Goal: Task Accomplishment & Management: Use online tool/utility

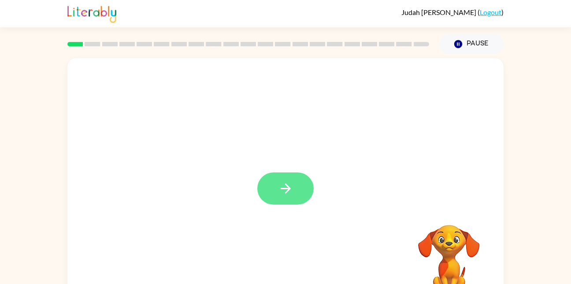
click at [284, 185] on icon "button" at bounding box center [285, 188] width 15 height 15
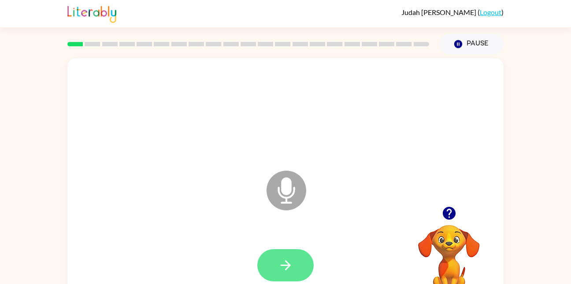
click at [298, 267] on button "button" at bounding box center [286, 265] width 56 height 32
click at [290, 186] on icon "Microphone The Microphone is here when it is your turn to talk" at bounding box center [331, 201] width 132 height 66
click at [289, 270] on icon "button" at bounding box center [285, 265] width 15 height 15
click at [279, 263] on icon "button" at bounding box center [285, 265] width 15 height 15
drag, startPoint x: 291, startPoint y: 184, endPoint x: 294, endPoint y: 239, distance: 54.3
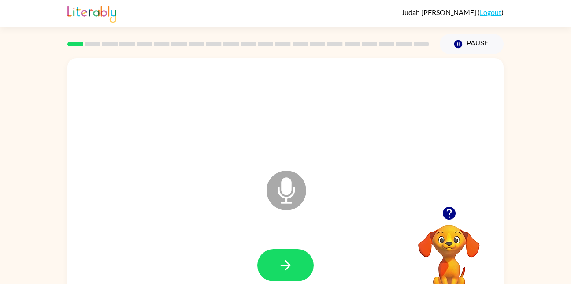
click at [291, 186] on icon "Microphone The Microphone is here when it is your turn to talk" at bounding box center [331, 201] width 132 height 66
click at [288, 265] on icon "button" at bounding box center [285, 265] width 10 height 10
click at [275, 269] on button "button" at bounding box center [286, 265] width 56 height 32
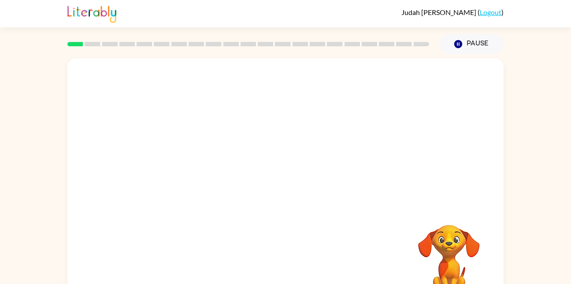
click at [494, 140] on div at bounding box center [285, 112] width 419 height 72
click at [508, 170] on div "Your browser must support playing .mp4 files to use Literably. Please try using…" at bounding box center [285, 182] width 571 height 256
click at [498, 180] on div at bounding box center [285, 184] width 437 height 252
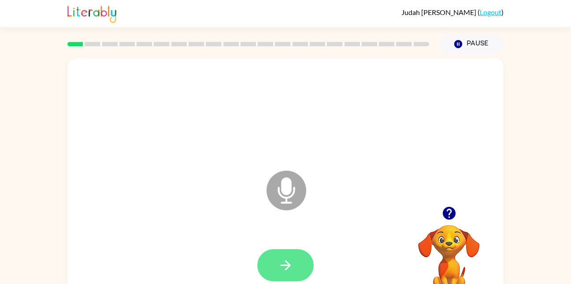
click at [299, 262] on button "button" at bounding box center [286, 265] width 56 height 32
click at [279, 263] on icon "button" at bounding box center [285, 265] width 15 height 15
click at [299, 270] on button "button" at bounding box center [286, 265] width 56 height 32
click at [293, 268] on icon "button" at bounding box center [285, 265] width 15 height 15
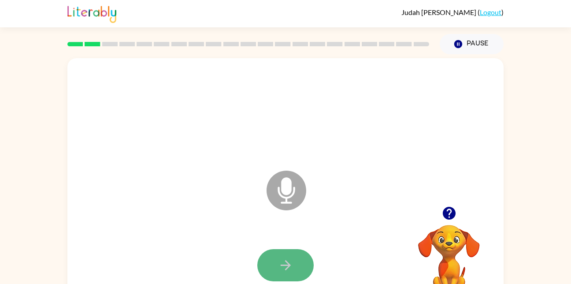
click at [288, 262] on icon "button" at bounding box center [285, 265] width 15 height 15
click at [287, 255] on button "button" at bounding box center [286, 265] width 56 height 32
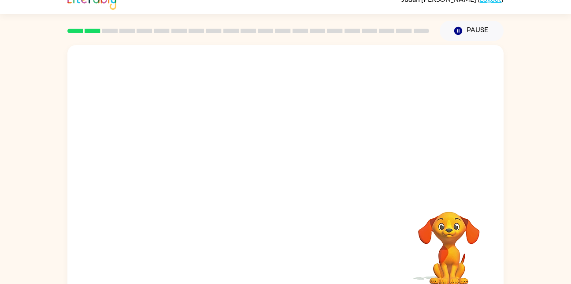
scroll to position [26, 0]
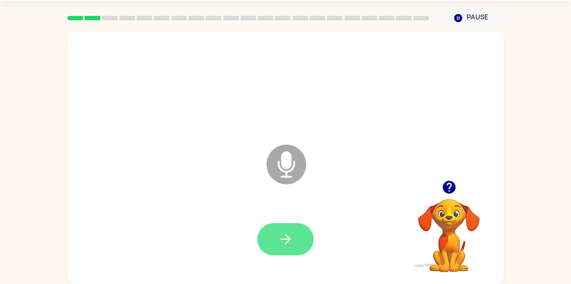
click at [284, 243] on icon "button" at bounding box center [285, 239] width 15 height 15
click at [283, 242] on icon "button" at bounding box center [285, 239] width 15 height 15
click at [291, 248] on button "button" at bounding box center [286, 239] width 56 height 32
click at [289, 233] on icon "button" at bounding box center [285, 239] width 15 height 15
click at [283, 238] on icon "button" at bounding box center [285, 239] width 15 height 15
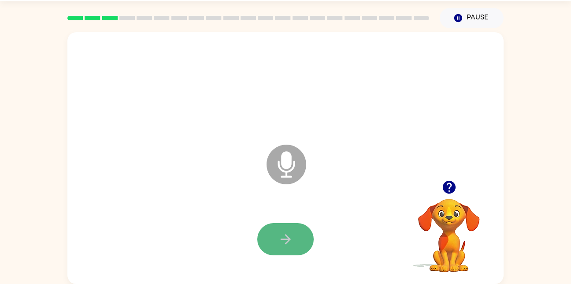
click at [291, 228] on button "button" at bounding box center [286, 239] width 56 height 32
click at [281, 242] on icon "button" at bounding box center [285, 239] width 15 height 15
click at [286, 238] on icon "button" at bounding box center [285, 239] width 15 height 15
click at [288, 239] on icon "button" at bounding box center [285, 239] width 10 height 10
click at [284, 233] on icon "button" at bounding box center [285, 239] width 15 height 15
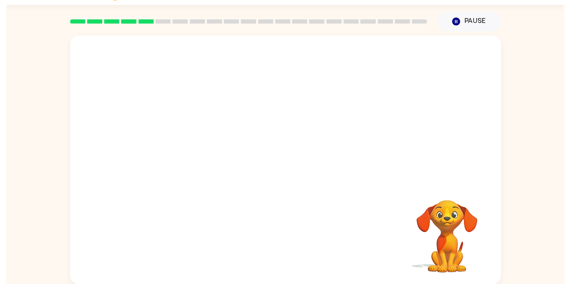
scroll to position [15, 0]
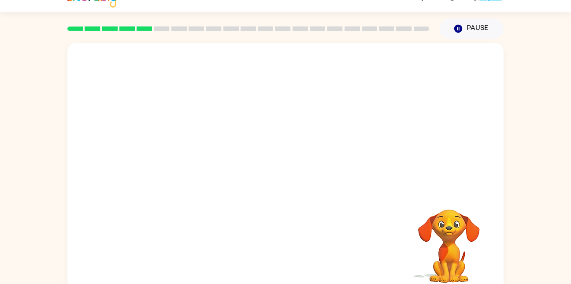
click at [321, 193] on div at bounding box center [285, 169] width 437 height 252
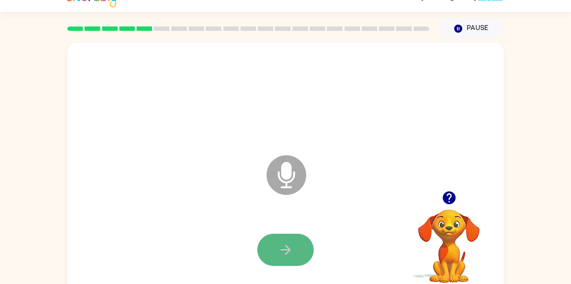
click at [291, 243] on icon "button" at bounding box center [285, 249] width 15 height 15
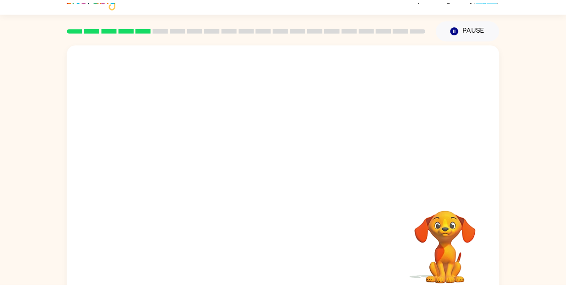
scroll to position [0, 0]
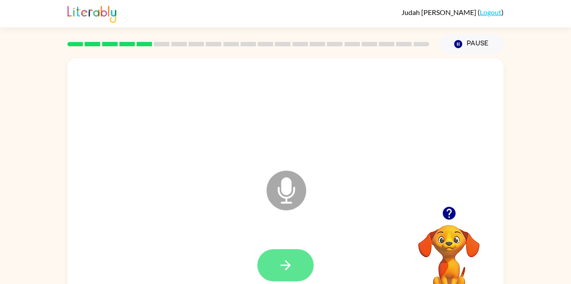
click at [284, 264] on icon "button" at bounding box center [285, 265] width 15 height 15
click at [284, 262] on icon "button" at bounding box center [285, 265] width 15 height 15
click at [295, 250] on button "button" at bounding box center [286, 265] width 56 height 32
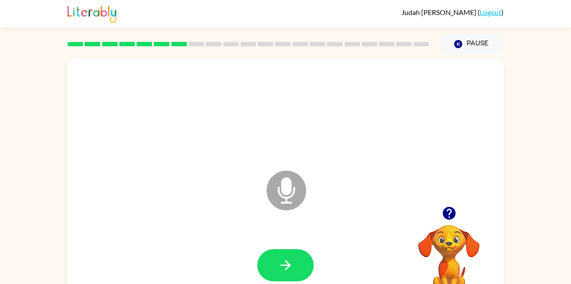
click at [274, 188] on icon at bounding box center [287, 191] width 40 height 40
click at [447, 209] on icon "button" at bounding box center [449, 213] width 13 height 13
click at [288, 263] on icon "button" at bounding box center [285, 265] width 10 height 10
click at [300, 266] on button "button" at bounding box center [286, 265] width 56 height 32
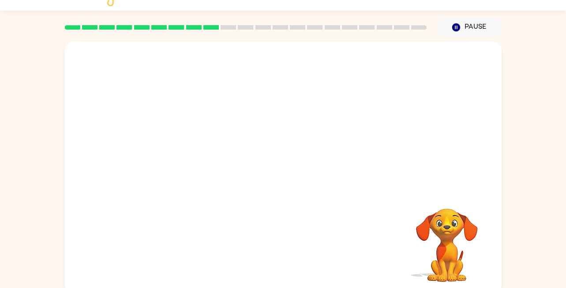
scroll to position [22, 0]
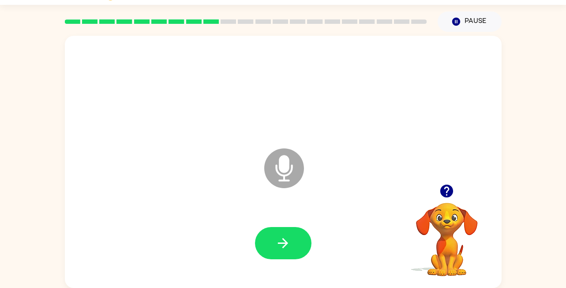
click at [282, 248] on icon "button" at bounding box center [282, 242] width 15 height 15
click at [441, 194] on icon "button" at bounding box center [446, 190] width 15 height 15
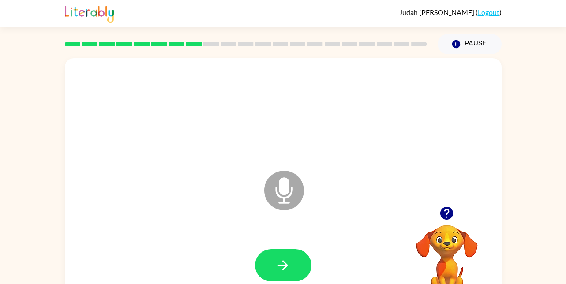
click at [299, 265] on button "button" at bounding box center [283, 265] width 56 height 32
click at [294, 255] on button "button" at bounding box center [283, 265] width 56 height 32
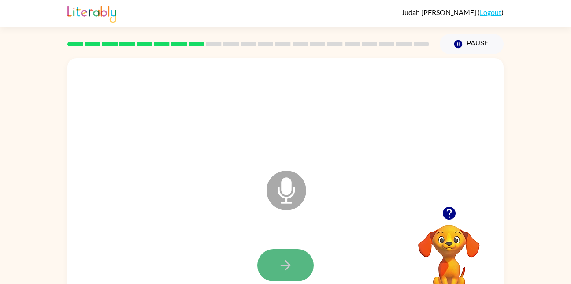
click at [282, 262] on icon "button" at bounding box center [285, 265] width 15 height 15
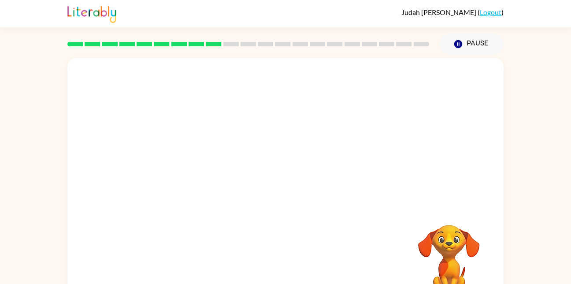
click at [295, 228] on div at bounding box center [285, 184] width 437 height 252
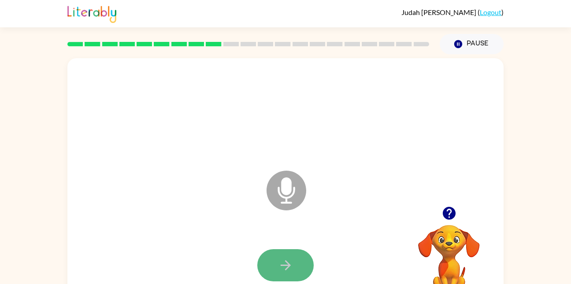
click at [300, 272] on button "button" at bounding box center [286, 265] width 56 height 32
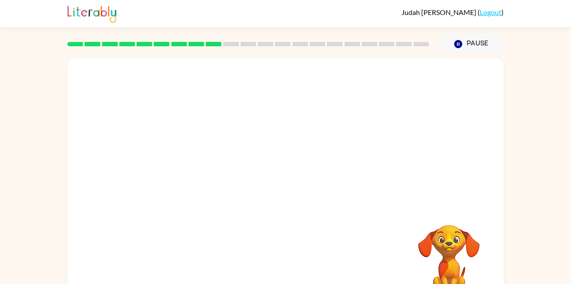
click at [300, 272] on div at bounding box center [285, 265] width 419 height 72
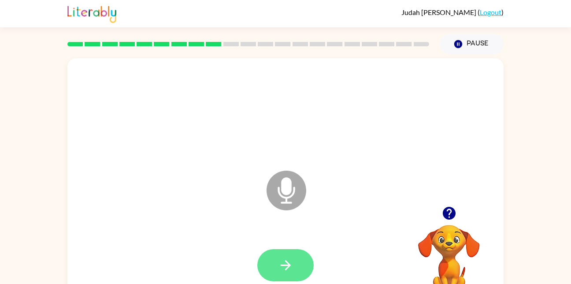
click at [298, 254] on button "button" at bounding box center [286, 265] width 56 height 32
click at [277, 280] on button "button" at bounding box center [286, 265] width 56 height 32
click at [292, 255] on button "button" at bounding box center [286, 265] width 56 height 32
click at [285, 262] on icon "button" at bounding box center [285, 265] width 15 height 15
click at [288, 273] on button "button" at bounding box center [286, 265] width 56 height 32
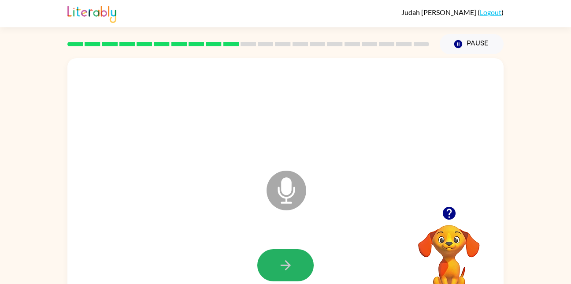
click at [286, 270] on icon "button" at bounding box center [285, 265] width 10 height 10
click at [297, 264] on button "button" at bounding box center [286, 265] width 56 height 32
click at [282, 266] on icon "button" at bounding box center [285, 265] width 15 height 15
click at [281, 265] on icon "button" at bounding box center [285, 265] width 10 height 10
click at [281, 271] on icon "button" at bounding box center [285, 265] width 15 height 15
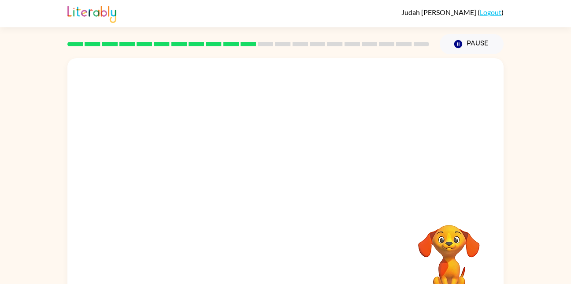
drag, startPoint x: 281, startPoint y: 271, endPoint x: 251, endPoint y: 73, distance: 199.9
click at [251, 73] on div at bounding box center [285, 184] width 437 height 252
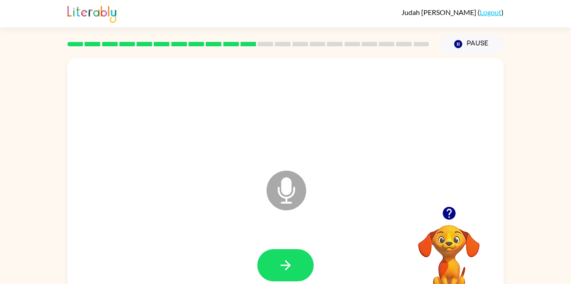
click at [257, 260] on div at bounding box center [285, 265] width 419 height 72
click at [286, 265] on icon "button" at bounding box center [285, 265] width 10 height 10
click at [275, 267] on button "button" at bounding box center [286, 265] width 56 height 32
drag, startPoint x: 272, startPoint y: 262, endPoint x: 286, endPoint y: 273, distance: 17.6
click at [286, 273] on button "button" at bounding box center [286, 265] width 56 height 32
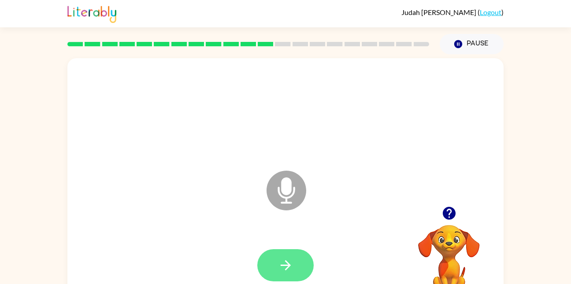
click at [296, 269] on button "button" at bounding box center [286, 265] width 56 height 32
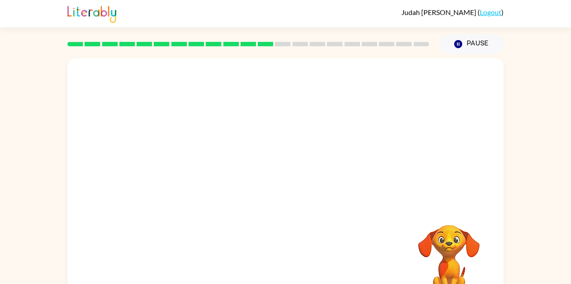
click at [313, 241] on div at bounding box center [285, 265] width 419 height 72
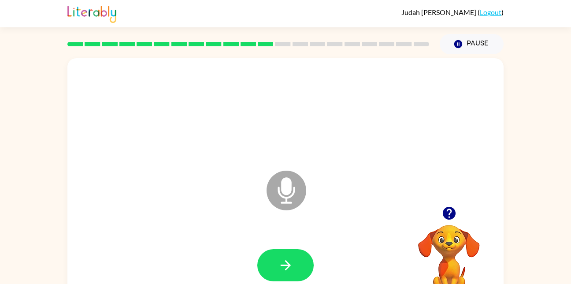
click at [313, 241] on div at bounding box center [285, 265] width 419 height 72
click at [282, 261] on icon "button" at bounding box center [285, 265] width 15 height 15
click at [288, 259] on icon "button" at bounding box center [285, 265] width 15 height 15
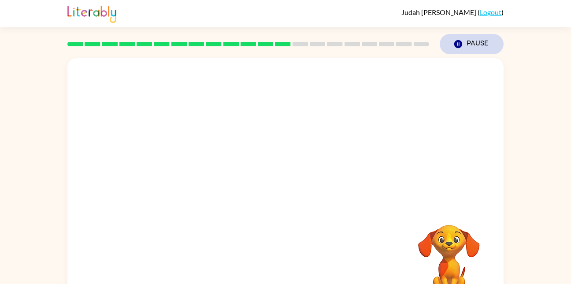
click at [473, 34] on button "Pause Pause" at bounding box center [472, 44] width 64 height 20
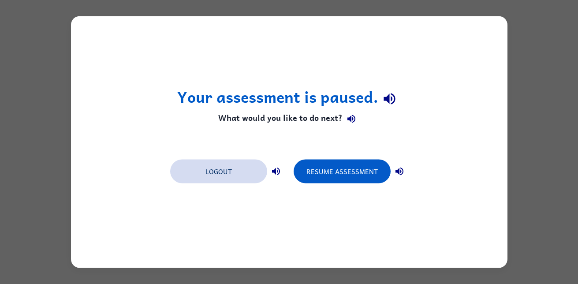
click at [197, 172] on button "Logout" at bounding box center [218, 172] width 97 height 24
